Goal: Task Accomplishment & Management: Manage account settings

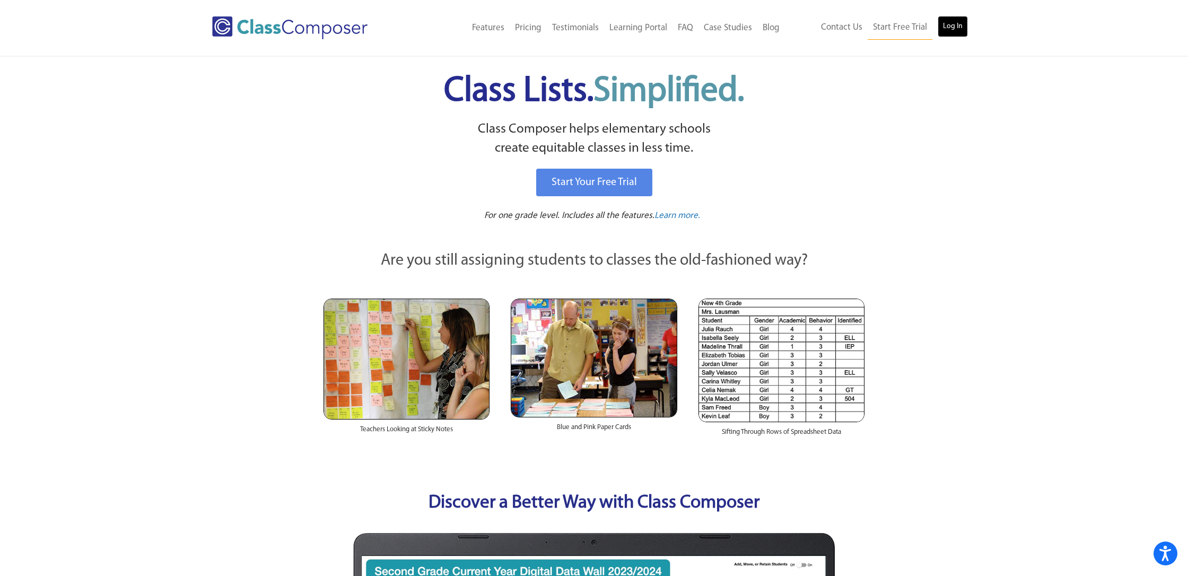
click at [939, 23] on link "Log In" at bounding box center [953, 26] width 30 height 21
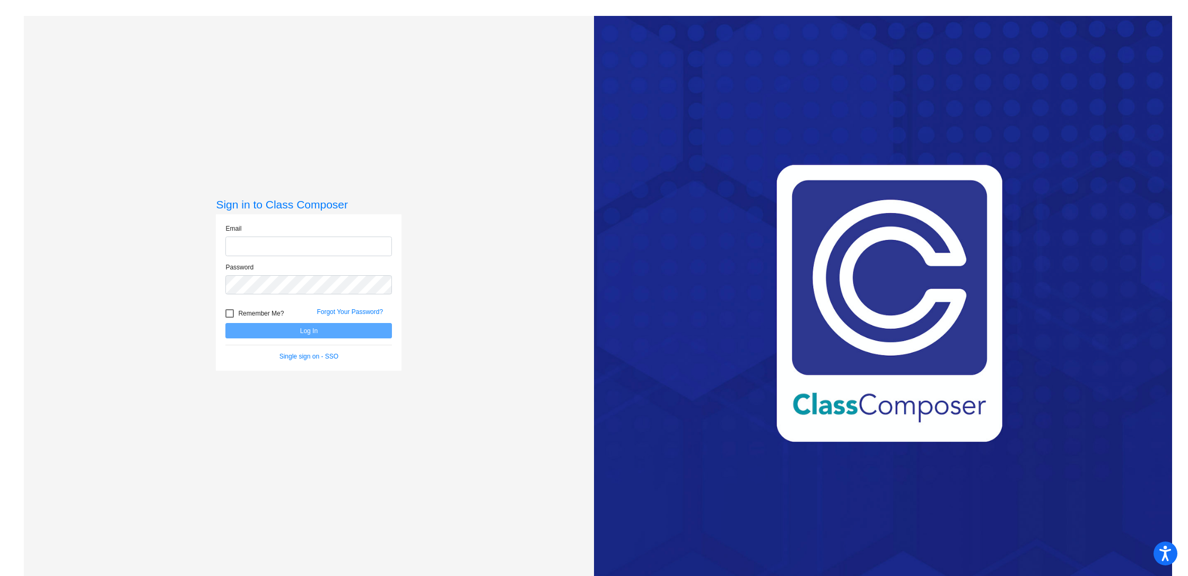
type input "dmedina@royalsd.org"
click at [310, 331] on button "Log In" at bounding box center [308, 330] width 167 height 15
